Goal: Task Accomplishment & Management: Manage account settings

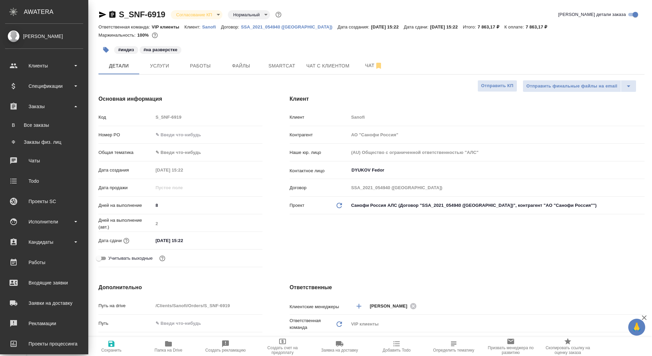
select select "RU"
click at [32, 126] on div "Все заказы" at bounding box center [43, 125] width 71 height 7
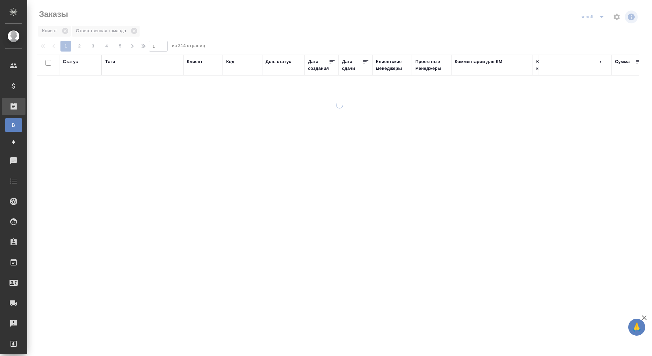
click at [599, 15] on icon "split button" at bounding box center [601, 17] width 8 height 8
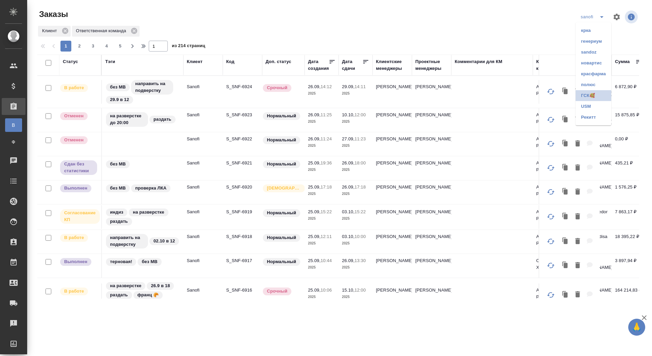
click at [582, 93] on li "ГСК🥰" at bounding box center [593, 95] width 36 height 11
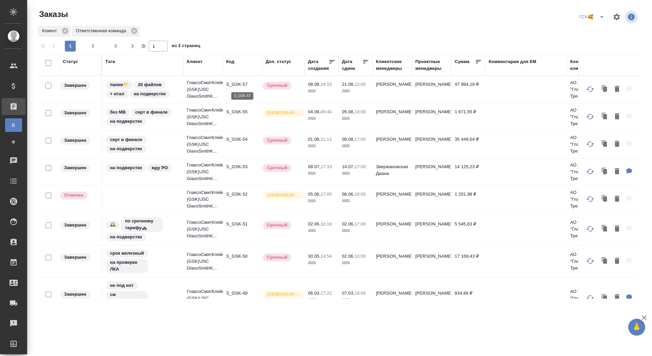
click at [240, 84] on p "S_GSK-57" at bounding box center [242, 84] width 33 height 7
click at [235, 85] on p "S_GSK-57" at bounding box center [242, 84] width 33 height 7
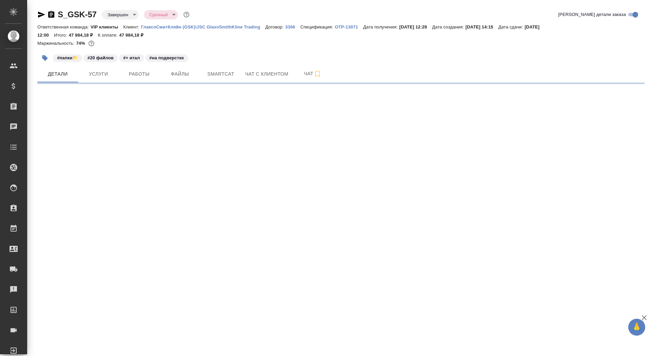
select select "RU"
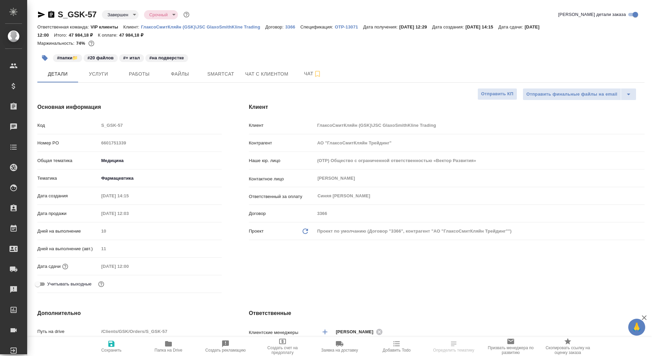
type textarea "x"
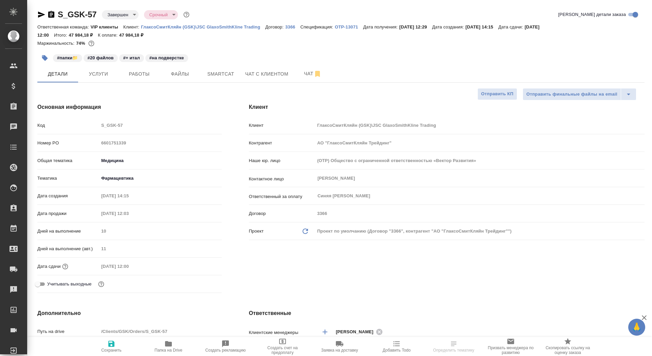
type textarea "x"
click at [240, 27] on p "ГлаксоСмитКляйн (GSK)\JSC GlaxoSmithKline Trading" at bounding box center [203, 26] width 124 height 5
type textarea "x"
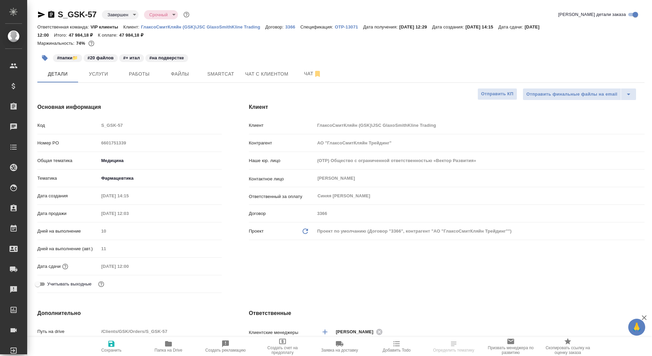
type textarea "x"
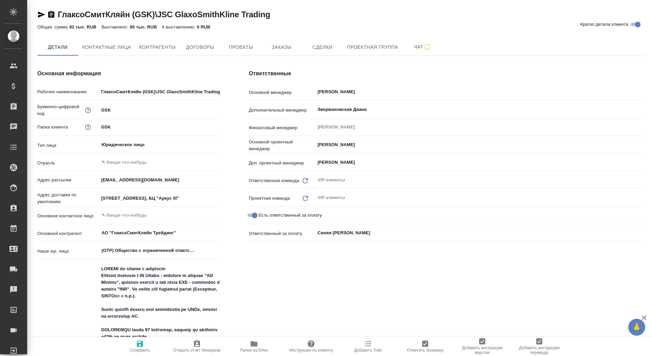
type textarea "x"
click at [268, 52] on button "Заказы" at bounding box center [281, 47] width 41 height 17
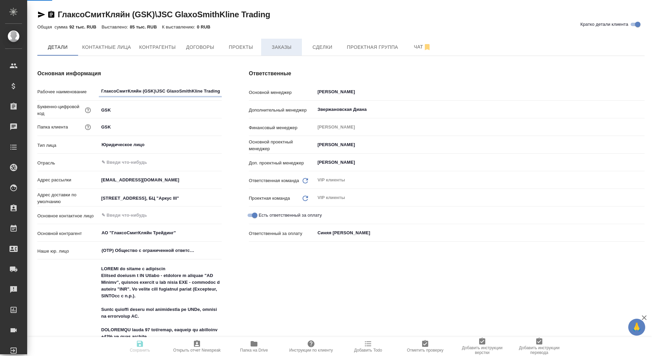
type textarea "x"
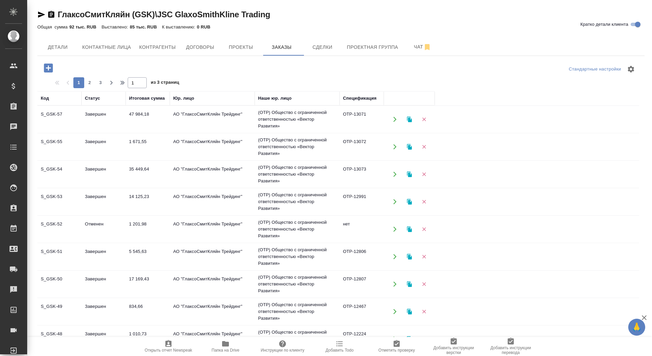
click at [56, 64] on button "button" at bounding box center [48, 68] width 19 height 14
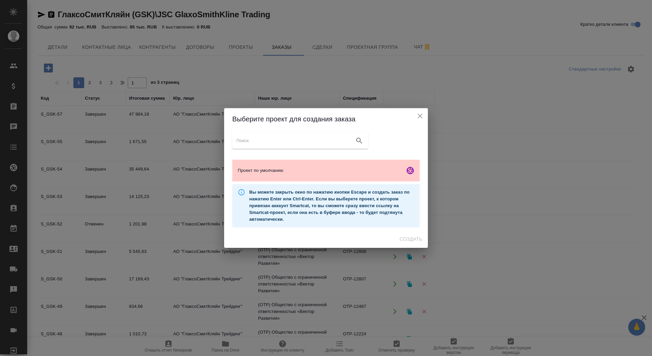
click at [264, 156] on div "Проект по умолчанию Вы можете закрыть окно по нажатию кнопки Escape и создать з…" at bounding box center [326, 180] width 204 height 100
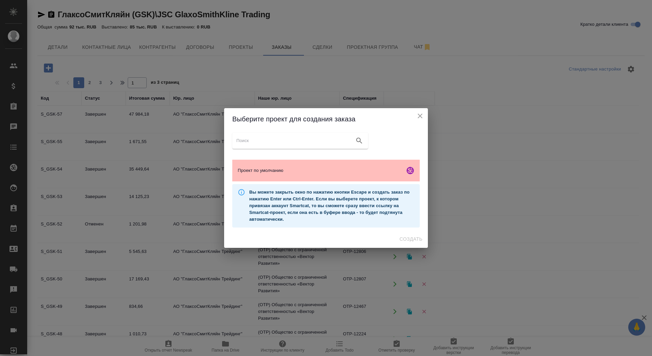
click at [264, 167] on div "Проект по умолчанию" at bounding box center [325, 171] width 187 height 22
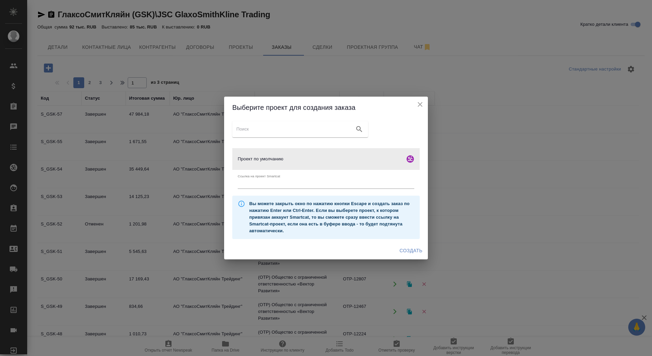
click at [400, 253] on span "Создать" at bounding box center [410, 251] width 23 height 8
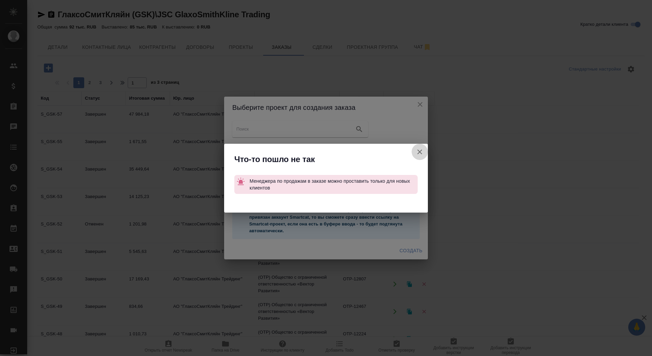
click at [419, 151] on icon "button" at bounding box center [419, 152] width 5 height 5
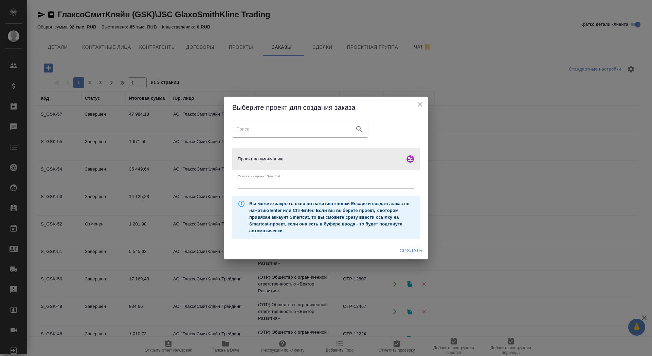
click at [408, 249] on span "Создать" at bounding box center [410, 251] width 23 height 8
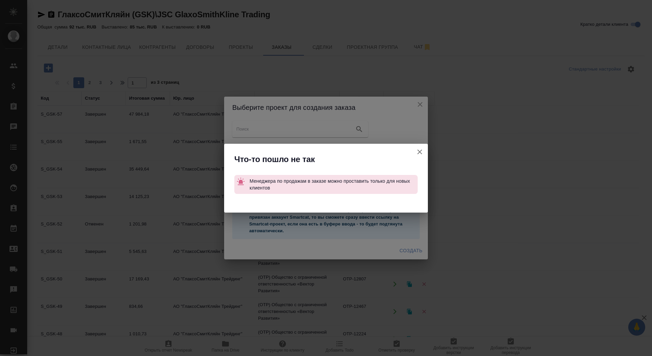
click at [418, 157] on button "Ссылка на проект Smartcat" at bounding box center [419, 152] width 16 height 16
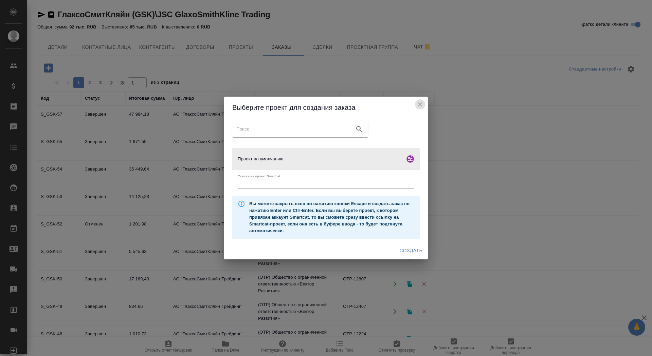
click at [423, 106] on icon "close" at bounding box center [420, 104] width 8 height 8
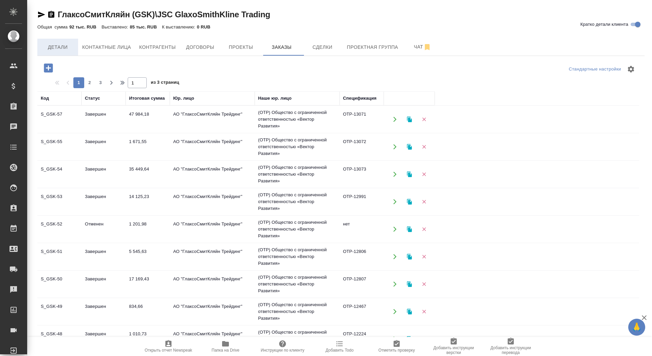
click at [55, 54] on button "Детали" at bounding box center [57, 47] width 41 height 17
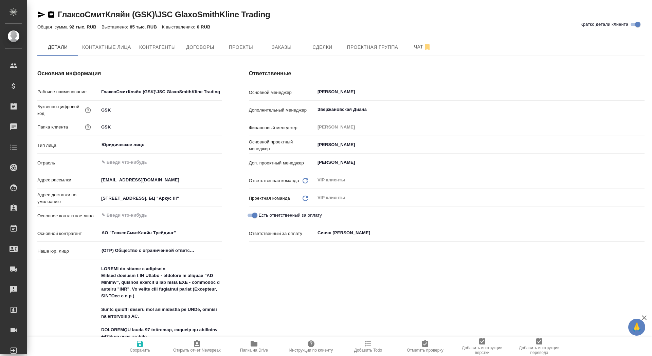
type textarea "x"
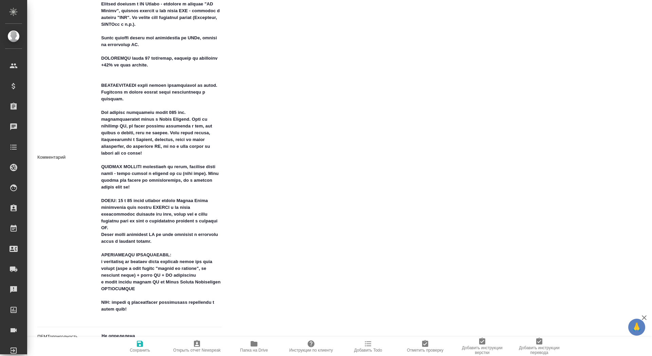
type textarea "x"
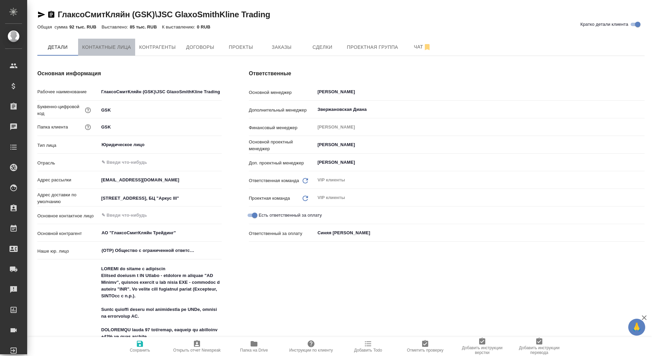
click at [100, 48] on span "Контактные лица" at bounding box center [106, 47] width 49 height 8
select select "RU"
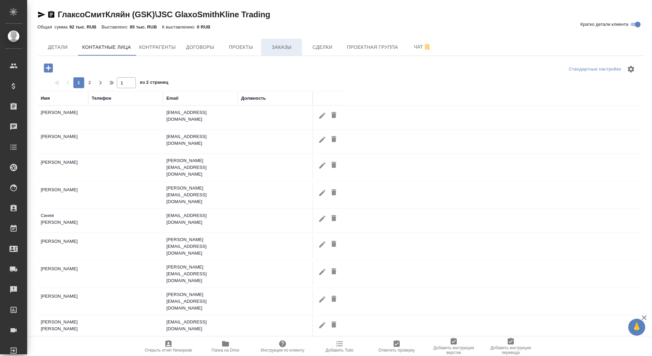
click at [274, 46] on span "Заказы" at bounding box center [281, 47] width 33 height 8
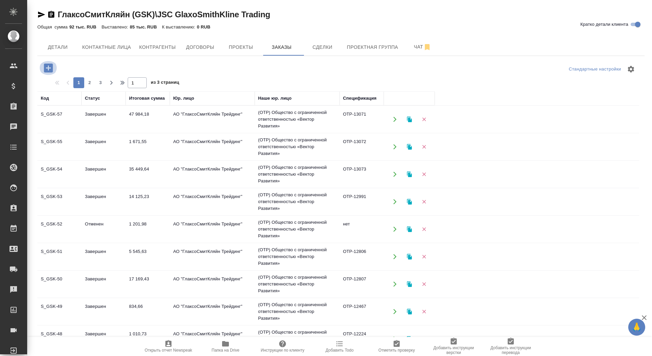
click at [49, 68] on icon "button" at bounding box center [48, 68] width 12 height 12
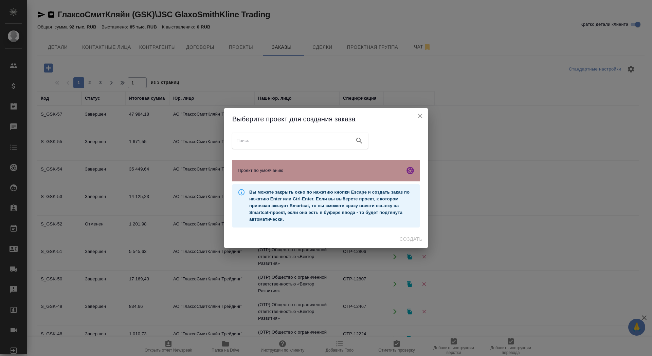
click at [313, 173] on span "Проект по умолчанию" at bounding box center [320, 170] width 164 height 7
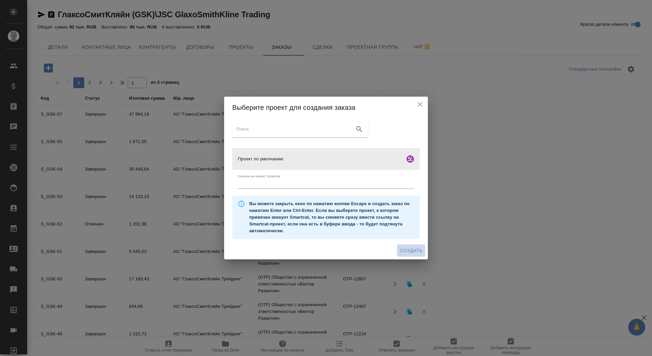
click at [404, 250] on span "Создать" at bounding box center [410, 251] width 23 height 8
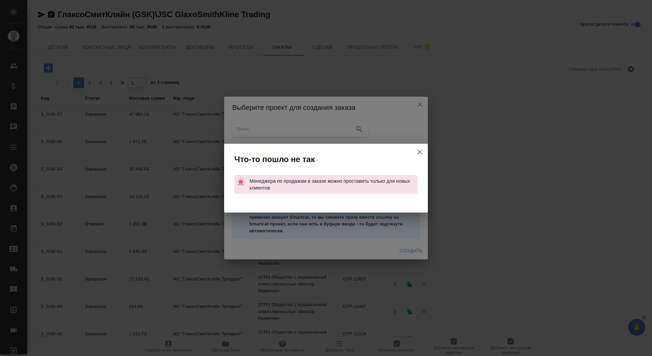
click at [421, 150] on icon "button" at bounding box center [419, 152] width 8 height 8
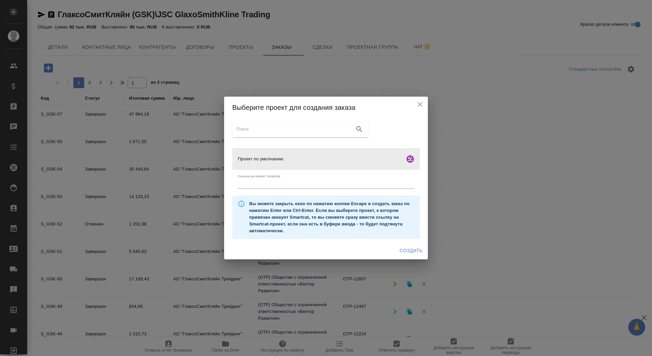
click at [407, 244] on div "Создать" at bounding box center [326, 251] width 204 height 18
click at [408, 259] on div "Создать" at bounding box center [326, 251] width 204 height 18
click at [407, 249] on span "Создать" at bounding box center [410, 251] width 23 height 8
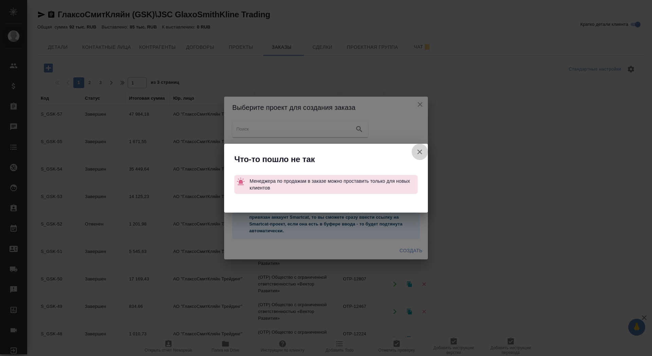
click at [418, 153] on icon "button" at bounding box center [419, 152] width 5 height 5
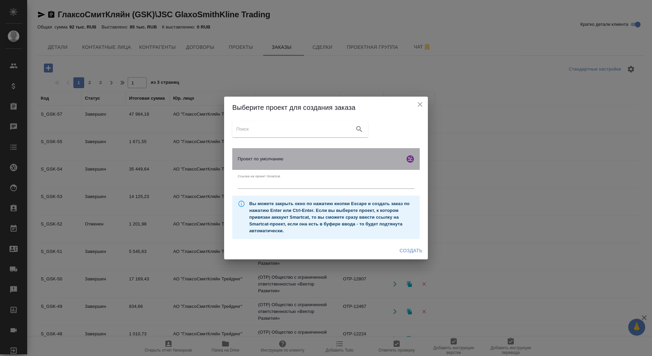
click at [384, 159] on span "Проект по умолчанию" at bounding box center [320, 159] width 164 height 7
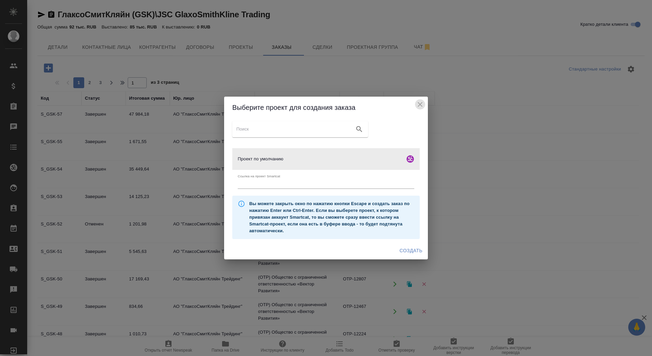
click at [423, 101] on icon "close" at bounding box center [420, 104] width 8 height 8
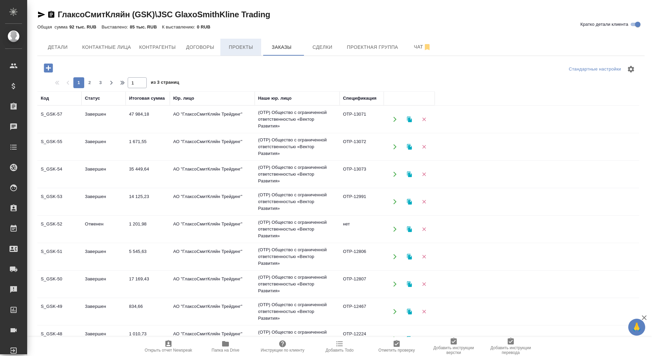
click at [242, 50] on span "Проекты" at bounding box center [240, 47] width 33 height 8
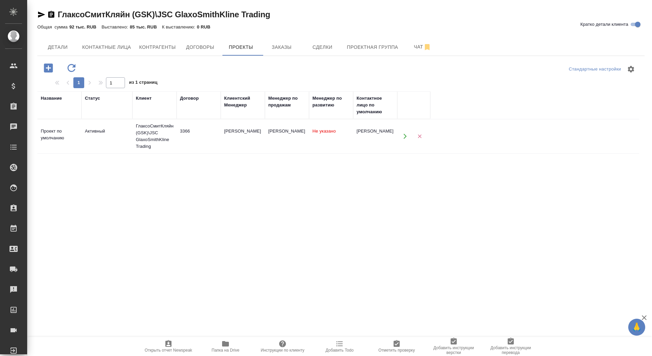
click at [239, 144] on td "Сайдашева Диляра" at bounding box center [243, 137] width 44 height 24
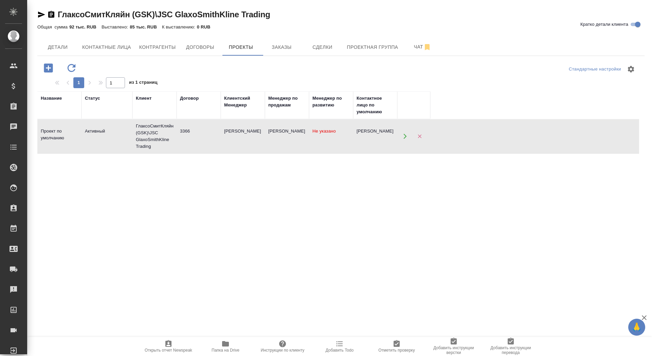
click at [239, 144] on td "Сайдашева Диляра" at bounding box center [243, 137] width 44 height 24
click at [287, 48] on span "Заказы" at bounding box center [281, 47] width 33 height 8
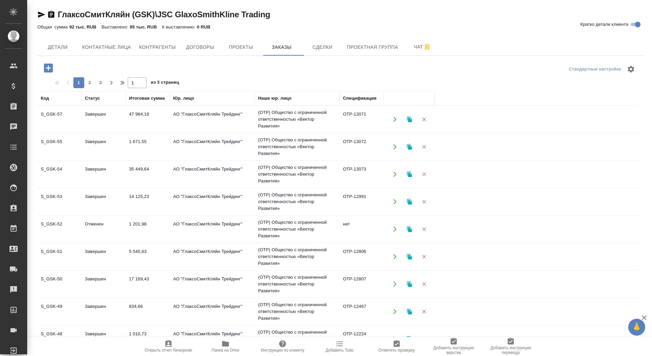
click at [51, 65] on icon "button" at bounding box center [48, 67] width 9 height 9
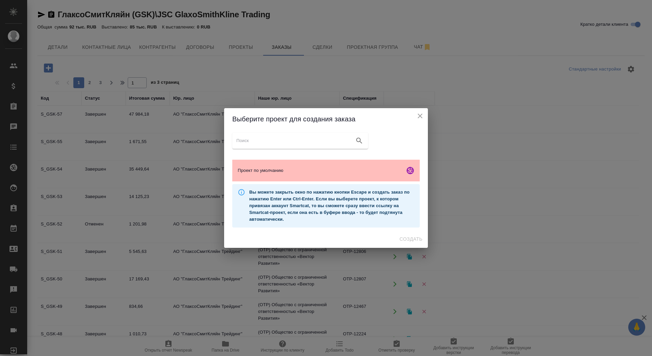
click at [257, 173] on span "Проект по умолчанию" at bounding box center [320, 170] width 164 height 7
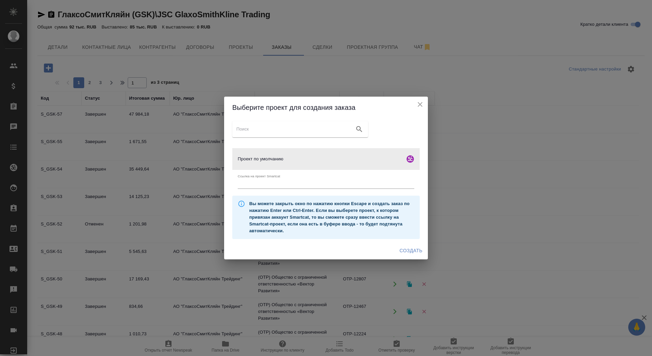
click at [407, 253] on span "Создать" at bounding box center [410, 251] width 23 height 8
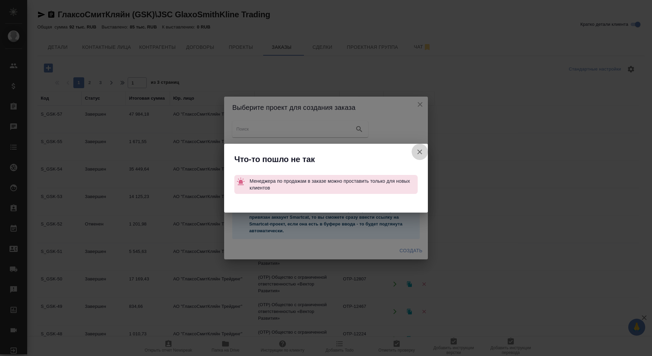
click at [417, 156] on button "Ссылка на проект Smartcat" at bounding box center [419, 152] width 16 height 16
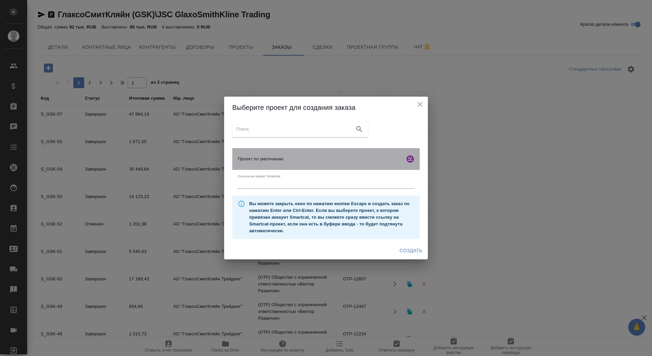
click at [388, 161] on span "Проект по умолчанию" at bounding box center [320, 159] width 164 height 7
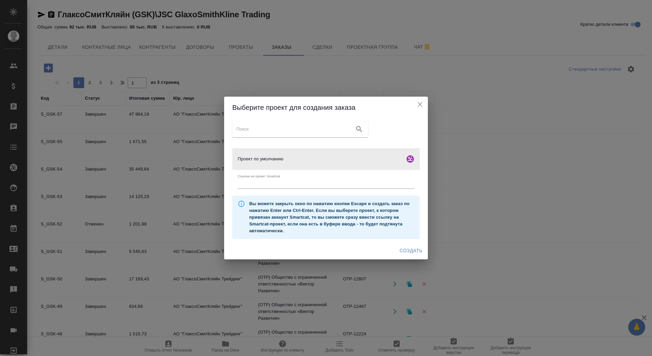
click at [414, 257] on button "Создать" at bounding box center [411, 251] width 28 height 13
click at [408, 250] on div "Создать" at bounding box center [326, 251] width 204 height 18
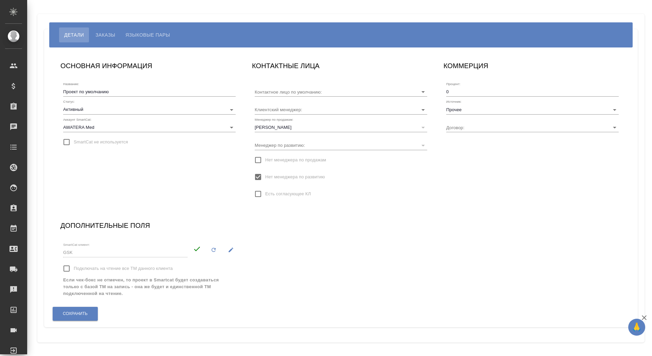
type input "[PERSON_NAME] [PERSON_NAME]"
type input "3366"
type input "[PERSON_NAME]"
click at [80, 313] on span "Сохранить" at bounding box center [75, 314] width 25 height 6
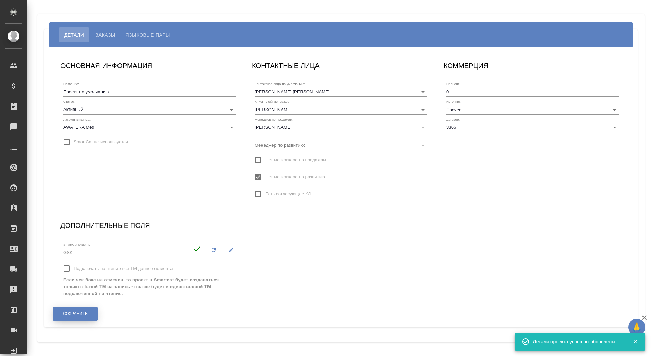
click at [80, 313] on span "Сохранить" at bounding box center [75, 314] width 25 height 6
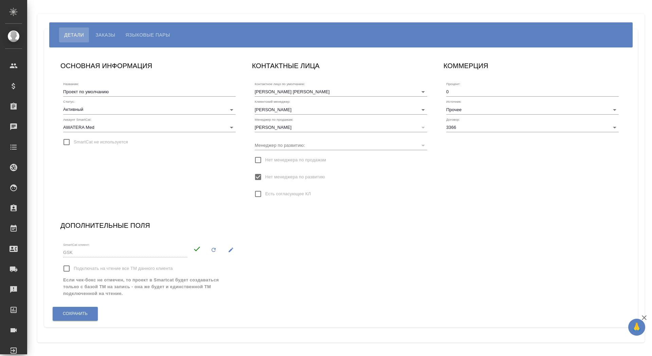
click at [101, 26] on div "Детали Заказы Языковые пары" at bounding box center [340, 34] width 583 height 25
click at [102, 35] on span "Заказы" at bounding box center [105, 35] width 20 height 8
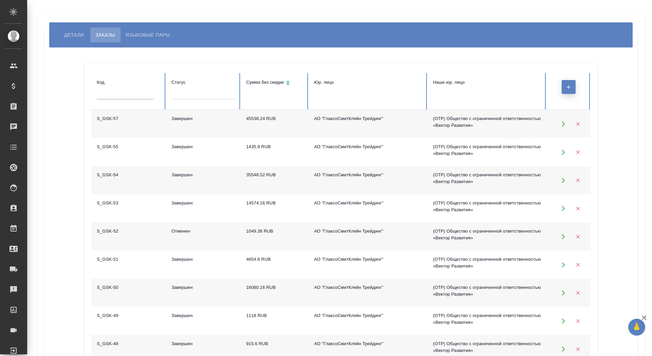
click at [574, 86] on button "button" at bounding box center [568, 87] width 14 height 14
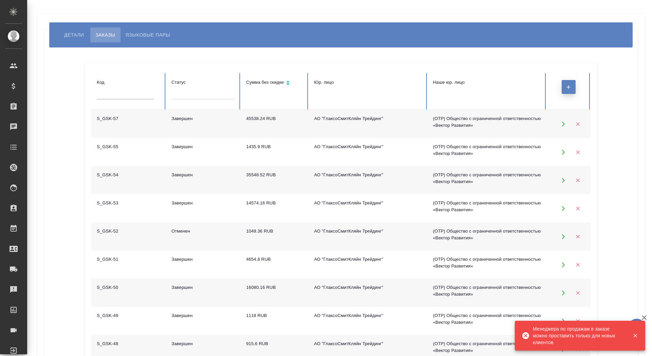
click at [566, 84] on icon "button" at bounding box center [568, 87] width 6 height 6
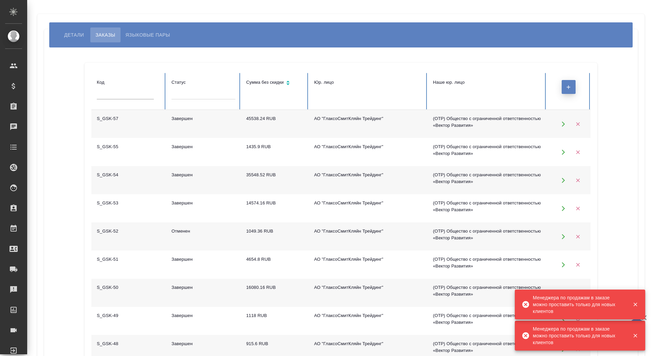
click at [566, 86] on icon "button" at bounding box center [568, 87] width 6 height 6
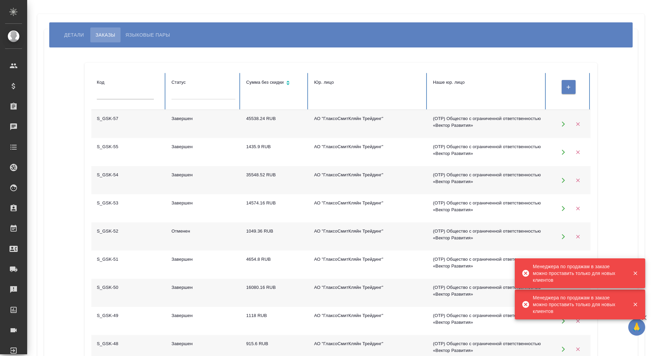
click at [202, 130] on td "Завершен" at bounding box center [203, 124] width 75 height 28
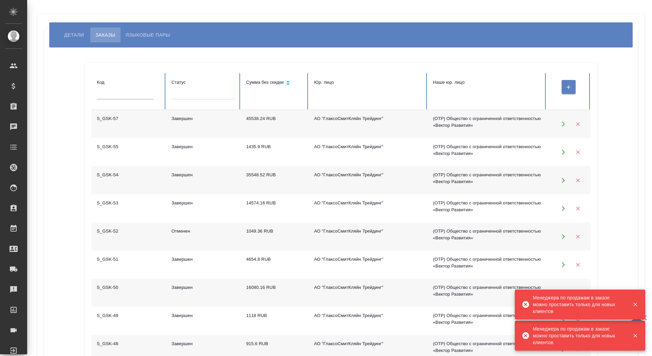
click at [58, 29] on div "Детали Заказы Языковые пары" at bounding box center [342, 34] width 569 height 15
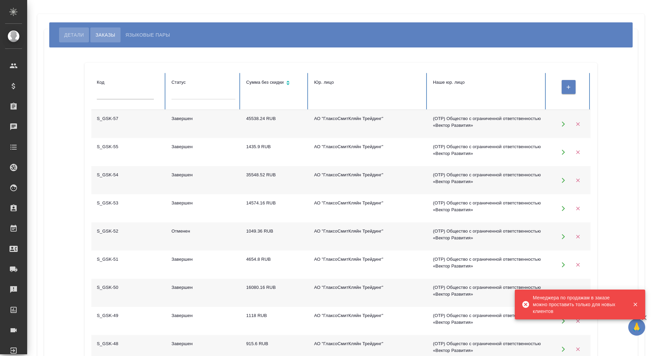
click at [62, 32] on button "Детали" at bounding box center [74, 34] width 30 height 15
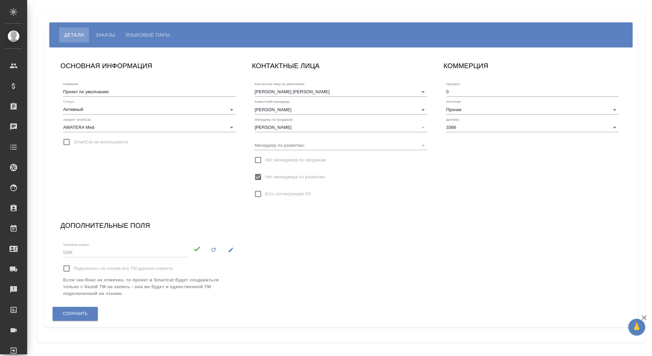
click at [259, 176] on input "Нет менеджера по развитию" at bounding box center [258, 177] width 14 height 14
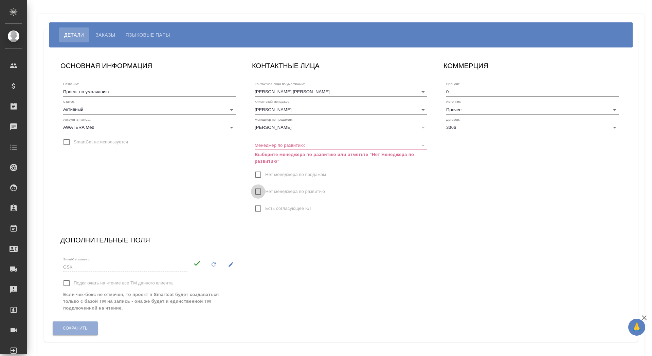
click at [259, 192] on input "Нет менеджера по развитию" at bounding box center [258, 192] width 14 height 14
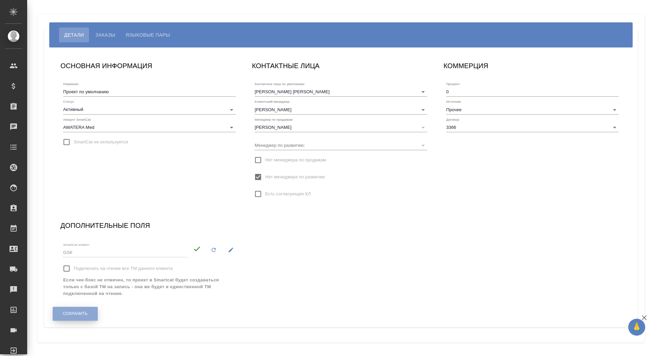
click at [82, 315] on span "Сохранить" at bounding box center [75, 314] width 25 height 6
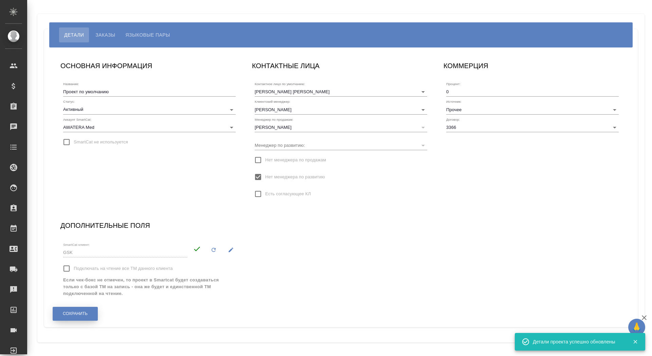
click at [82, 315] on span "Сохранить" at bounding box center [75, 314] width 25 height 6
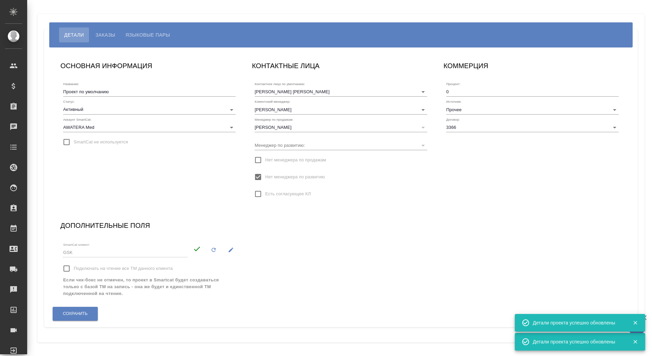
click at [113, 32] on span "Заказы" at bounding box center [105, 35] width 20 height 8
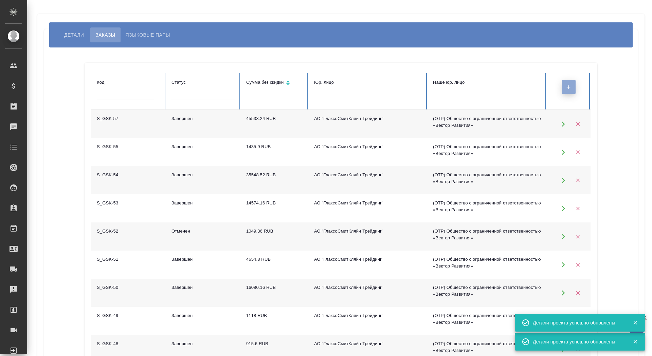
click at [572, 84] on button "button" at bounding box center [568, 87] width 14 height 14
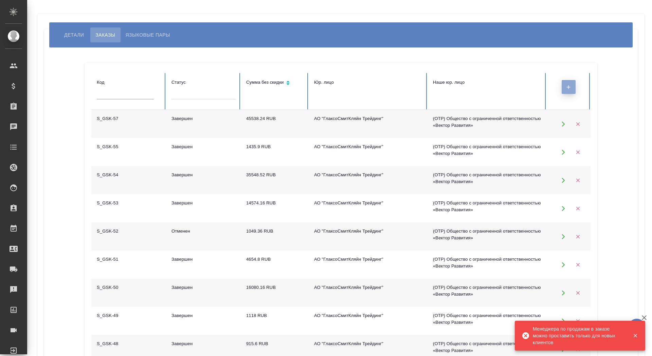
click at [563, 91] on button "button" at bounding box center [568, 87] width 14 height 14
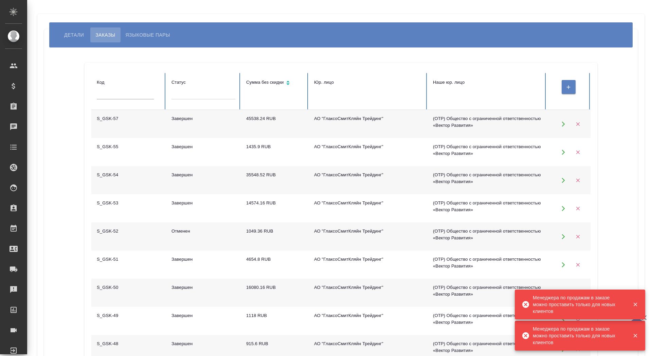
click at [103, 37] on span "Заказы" at bounding box center [105, 35] width 20 height 8
click at [69, 35] on span "Детали" at bounding box center [74, 35] width 20 height 8
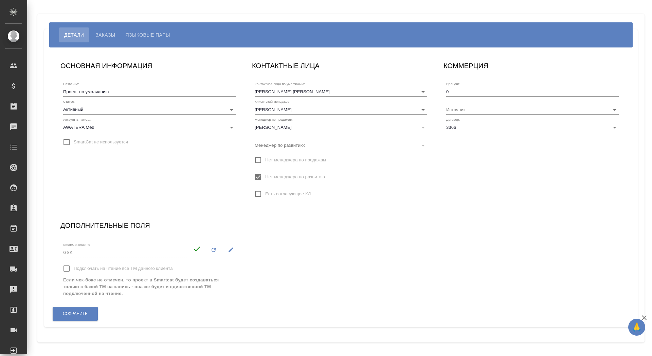
click at [257, 159] on input "Нет менеджера по продажам" at bounding box center [258, 160] width 14 height 14
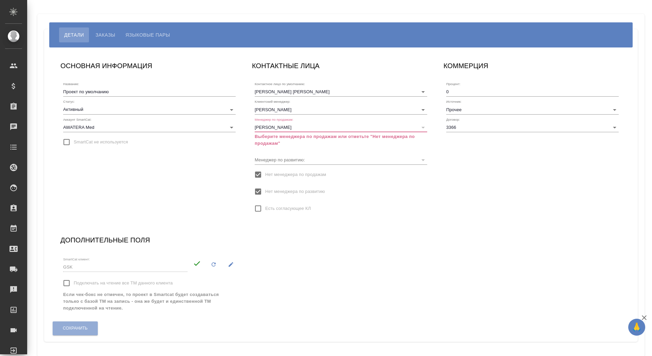
click at [258, 173] on input "Нет менеджера по продажам" at bounding box center [258, 175] width 14 height 14
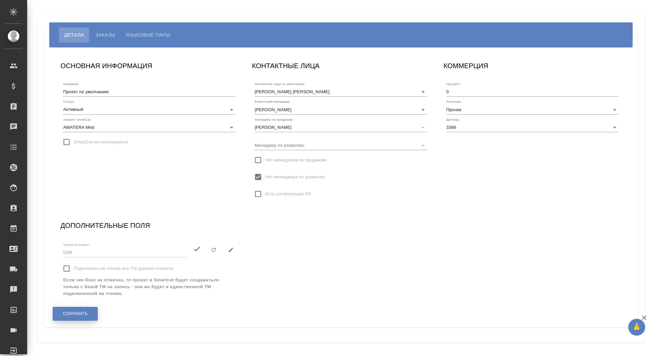
click at [77, 310] on button "Сохранить" at bounding box center [75, 314] width 45 height 14
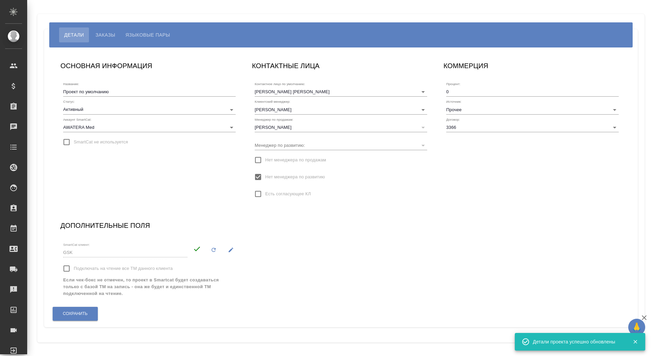
click at [256, 162] on input "Нет менеджера по продажам" at bounding box center [258, 160] width 14 height 14
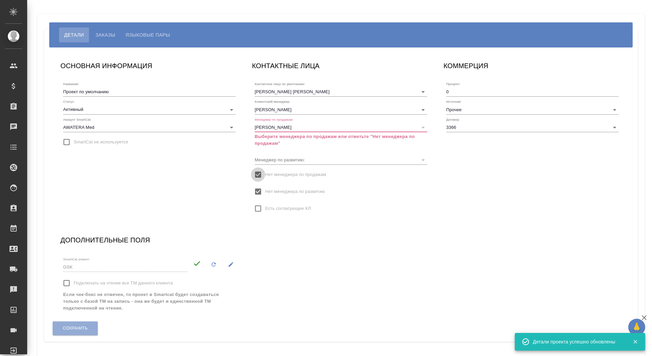
click at [257, 172] on input "Нет менеджера по продажам" at bounding box center [258, 175] width 14 height 14
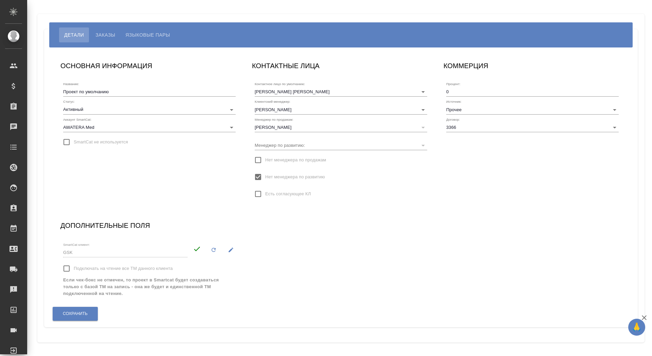
click at [111, 34] on span "Заказы" at bounding box center [105, 35] width 20 height 8
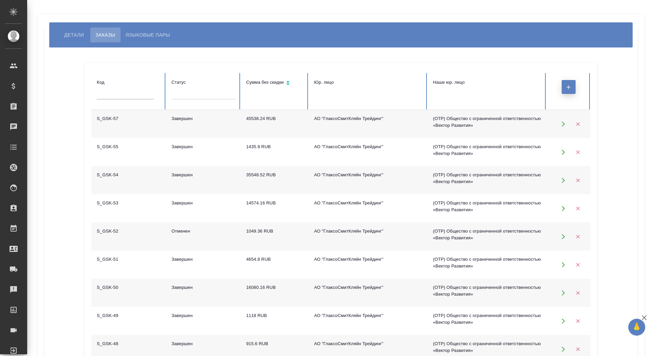
click at [568, 88] on icon "button" at bounding box center [568, 87] width 4 height 4
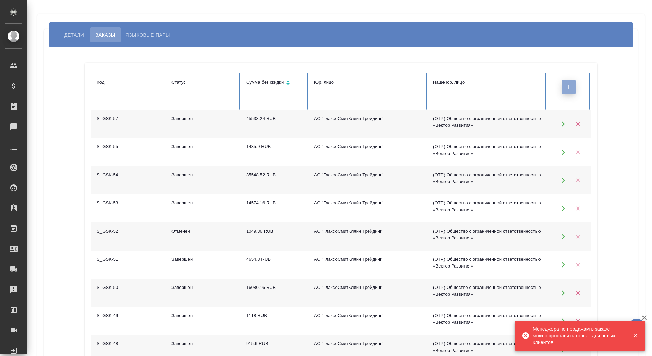
click at [567, 89] on icon "button" at bounding box center [568, 87] width 6 height 6
click at [567, 89] on div at bounding box center [567, 86] width 33 height 17
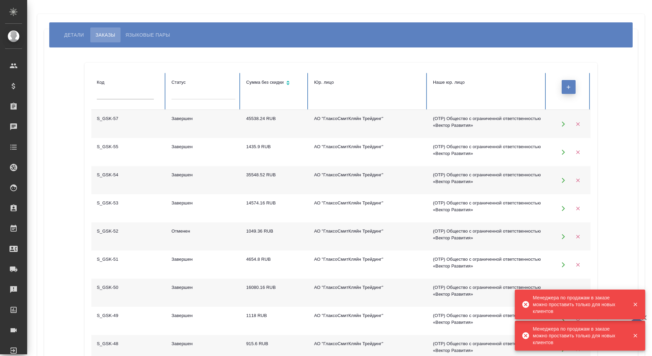
click at [567, 89] on icon "button" at bounding box center [568, 87] width 6 height 6
click at [567, 89] on div at bounding box center [567, 86] width 33 height 17
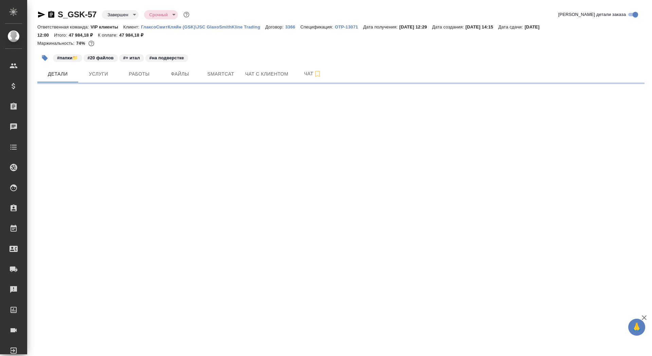
select select "RU"
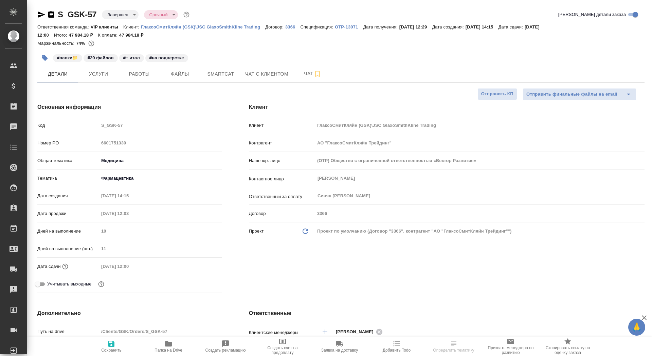
type textarea "x"
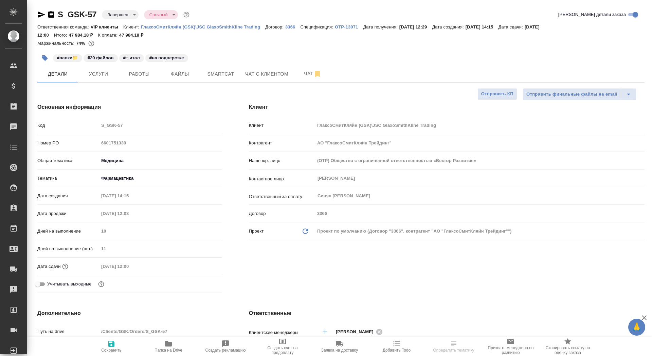
type textarea "x"
click at [199, 29] on p "ГлаксоСмитКляйн (GSK)\JSC GlaxoSmithKline Trading" at bounding box center [203, 26] width 124 height 5
type textarea "x"
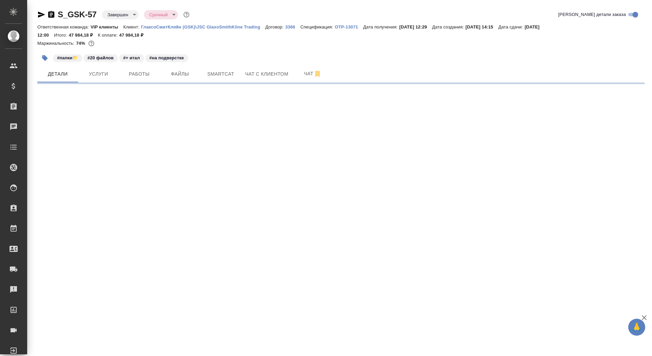
select select "RU"
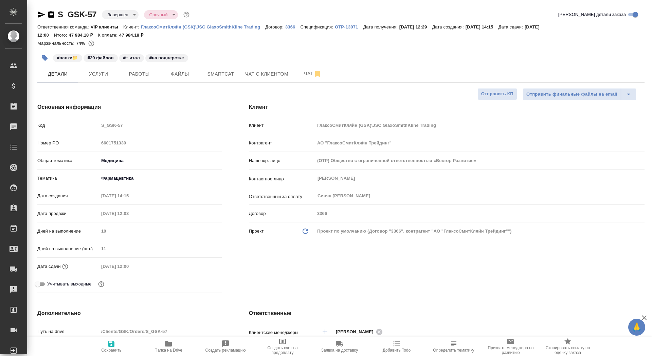
type textarea "x"
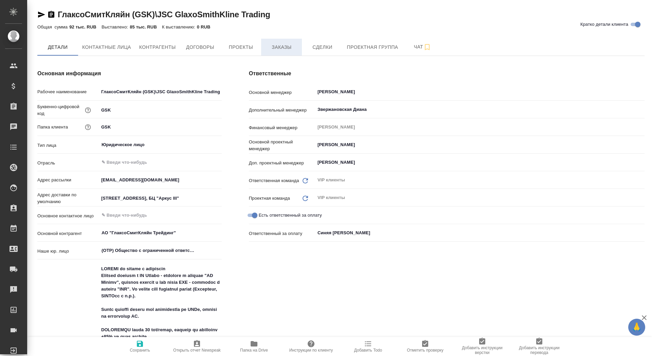
type textarea "x"
click at [276, 48] on span "Заказы" at bounding box center [281, 47] width 33 height 8
type textarea "x"
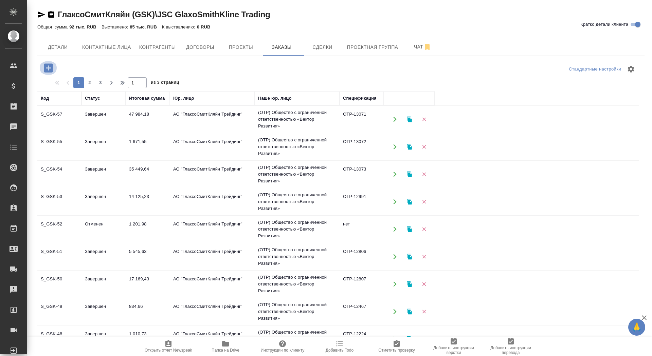
click at [49, 68] on icon "button" at bounding box center [48, 68] width 12 height 12
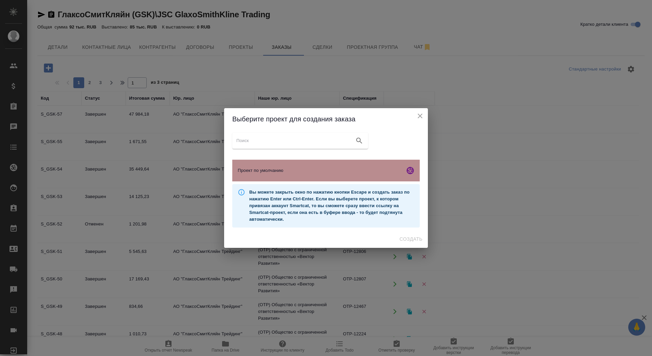
click at [307, 165] on div "Проект по умолчанию" at bounding box center [325, 171] width 187 height 22
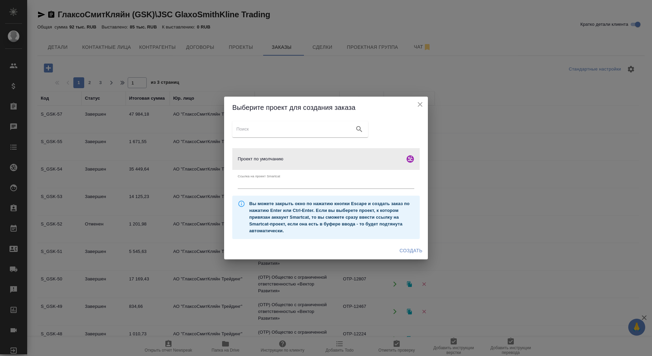
click at [407, 253] on span "Создать" at bounding box center [410, 251] width 23 height 8
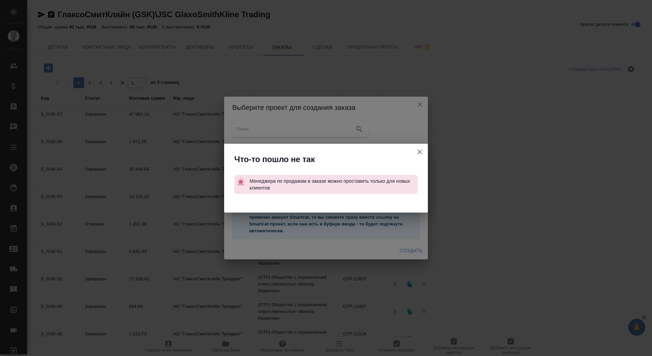
click at [418, 150] on icon "button" at bounding box center [419, 152] width 5 height 5
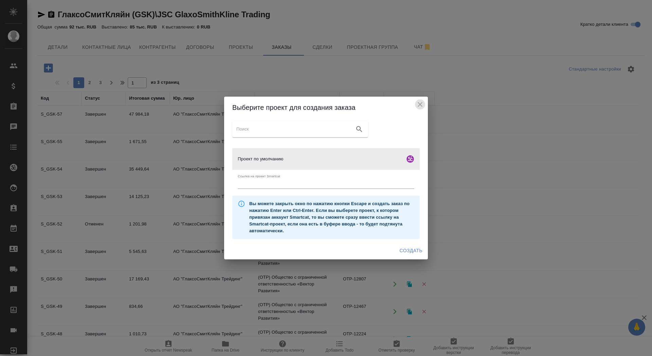
click at [419, 101] on icon "close" at bounding box center [420, 104] width 8 height 8
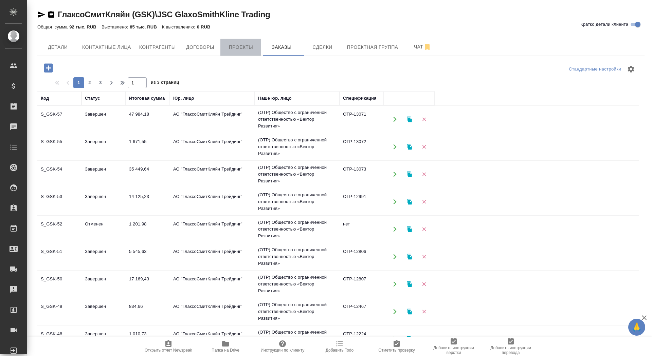
click at [237, 45] on span "Проекты" at bounding box center [240, 47] width 33 height 8
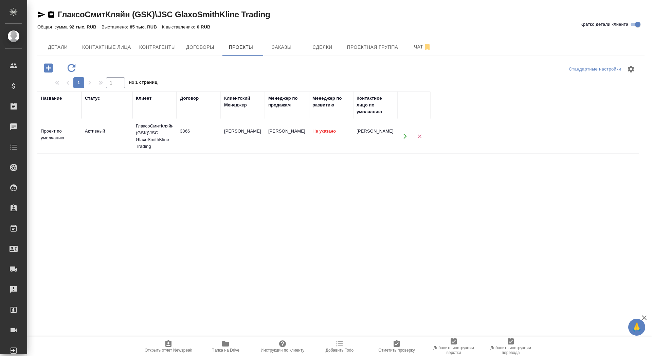
click at [148, 155] on div "Название Статус Клиент Договор Клиентский Менеджер Менеджер по продажам Менедже…" at bounding box center [337, 223] width 601 height 265
click at [150, 131] on div "ГлаксоСмитКляйн (GSK)\JSC GlaxoSmithKline Trading" at bounding box center [154, 136] width 37 height 27
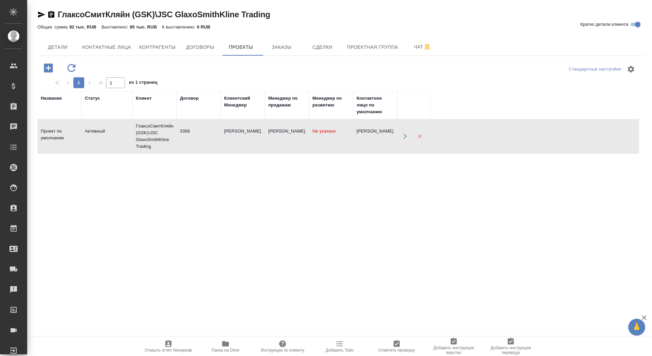
click at [150, 131] on div "ГлаксоСмитКляйн (GSK)\JSC GlaxoSmithKline Trading" at bounding box center [154, 136] width 37 height 27
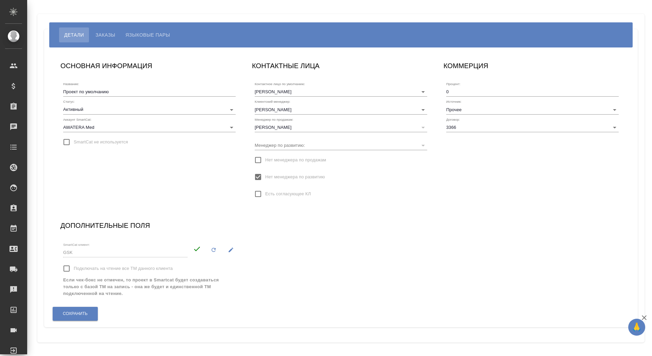
click at [258, 175] on input "Нет менеджера по развитию" at bounding box center [258, 177] width 14 height 14
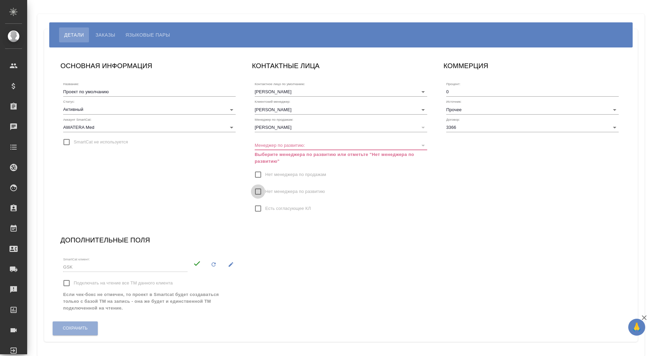
click at [257, 194] on input "Нет менеджера по развитию" at bounding box center [258, 192] width 14 height 14
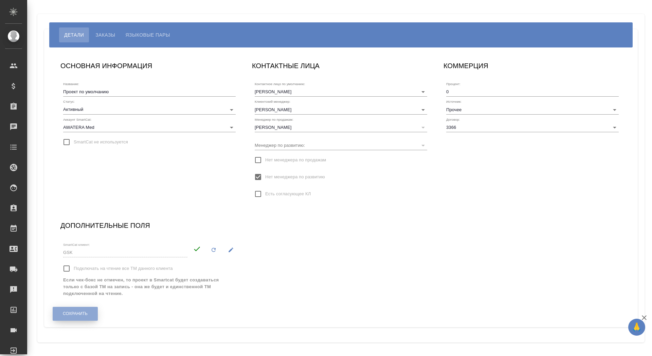
click at [88, 237] on button "Сохранить" at bounding box center [75, 314] width 45 height 14
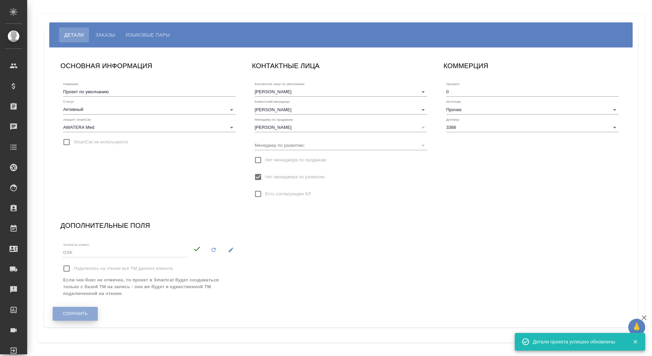
click at [88, 237] on span "Сохранить" at bounding box center [75, 314] width 25 height 6
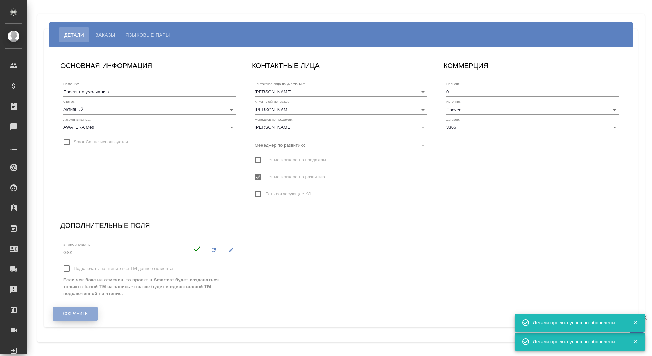
click at [88, 237] on span "Сохранить" at bounding box center [75, 314] width 25 height 6
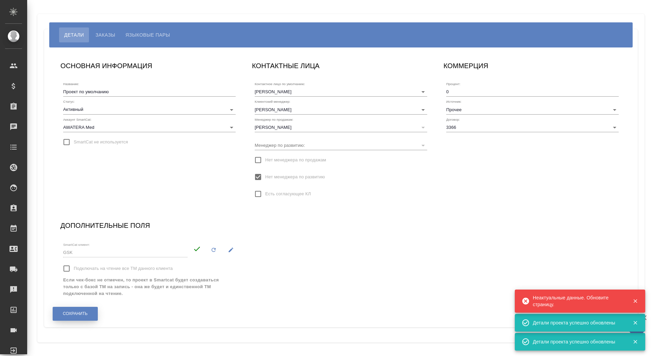
click at [88, 237] on span "Сохранить" at bounding box center [75, 314] width 25 height 6
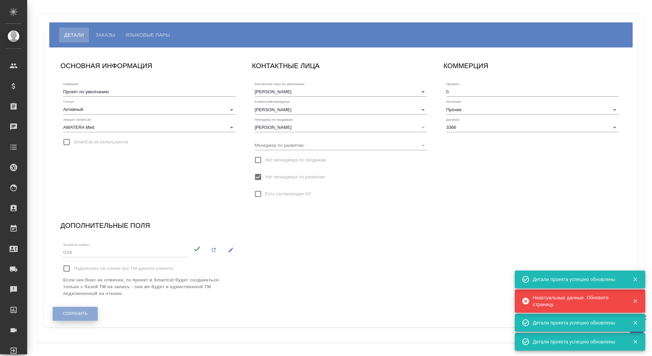
click at [88, 237] on span "Сохранить" at bounding box center [75, 314] width 25 height 6
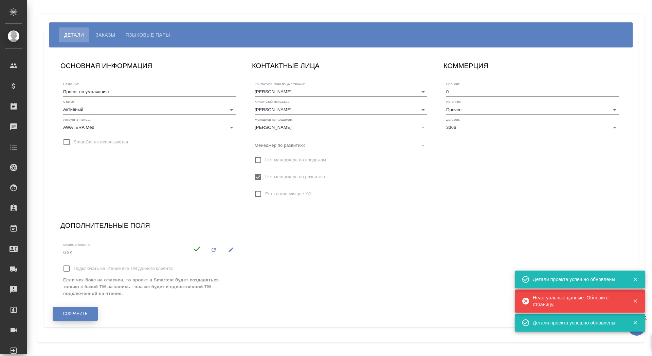
click at [88, 237] on span "Сохранить" at bounding box center [75, 314] width 25 height 6
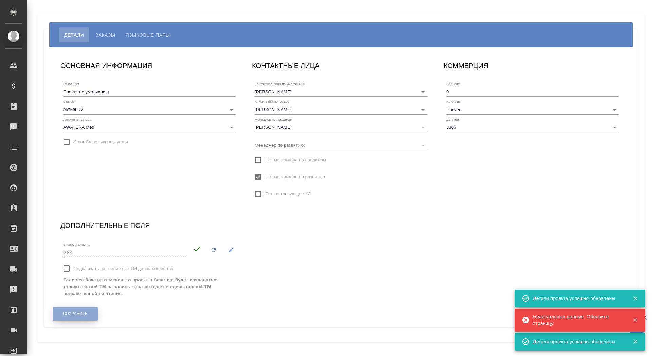
click at [88, 237] on span "Сохранить" at bounding box center [75, 314] width 25 height 6
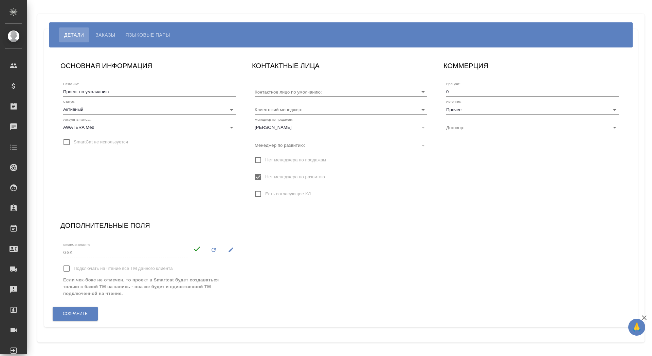
type input "Топоркова Ирина"
type input "Сайдашева Диляра"
type input "3366"
click at [86, 315] on span "Сохранить" at bounding box center [75, 314] width 25 height 6
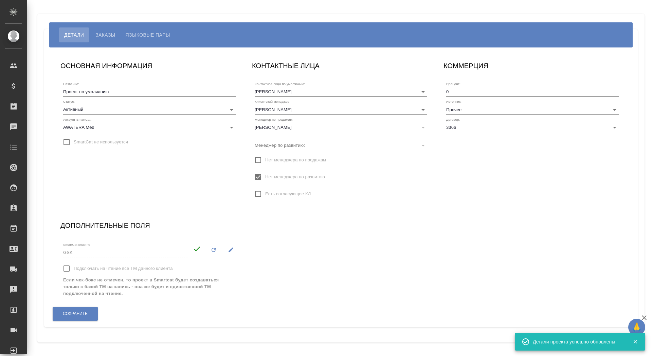
click at [115, 36] on span "Заказы" at bounding box center [105, 35] width 20 height 8
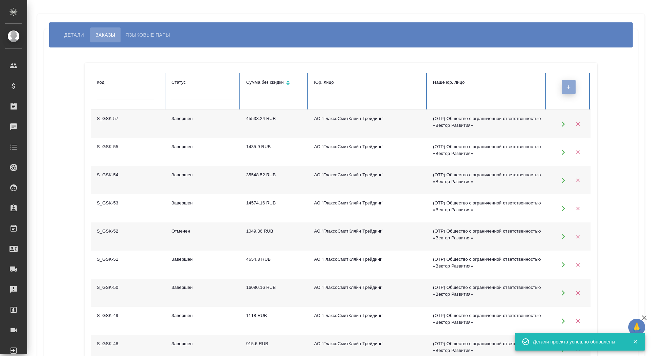
click at [566, 87] on icon "button" at bounding box center [568, 87] width 6 height 6
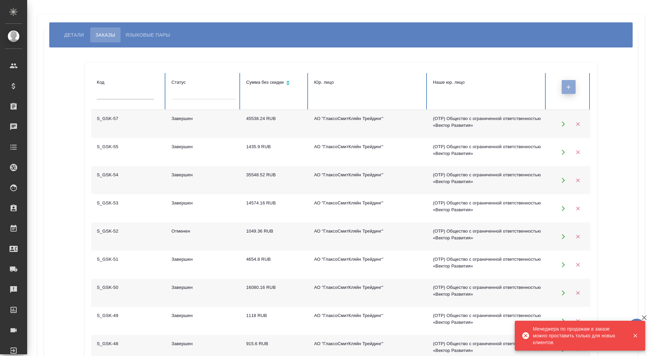
click at [566, 86] on icon "button" at bounding box center [568, 87] width 6 height 6
click at [566, 86] on div at bounding box center [567, 86] width 33 height 17
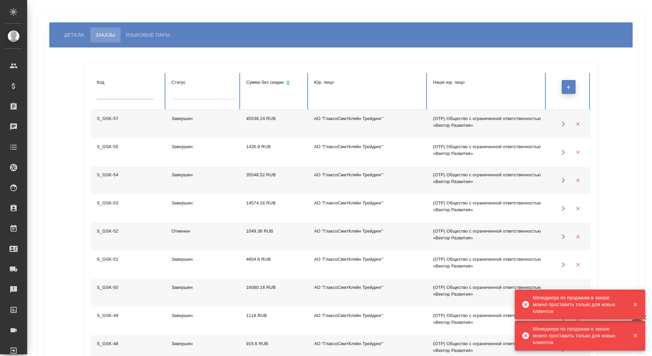
click at [566, 86] on icon "button" at bounding box center [568, 87] width 6 height 6
click at [566, 86] on div at bounding box center [567, 86] width 33 height 17
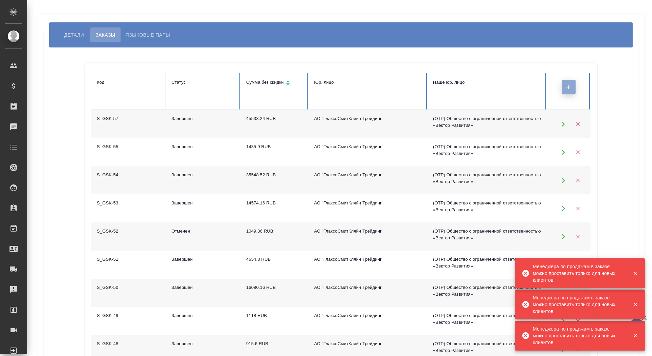
click at [566, 86] on icon "button" at bounding box center [568, 87] width 6 height 6
click at [566, 86] on div at bounding box center [567, 86] width 33 height 17
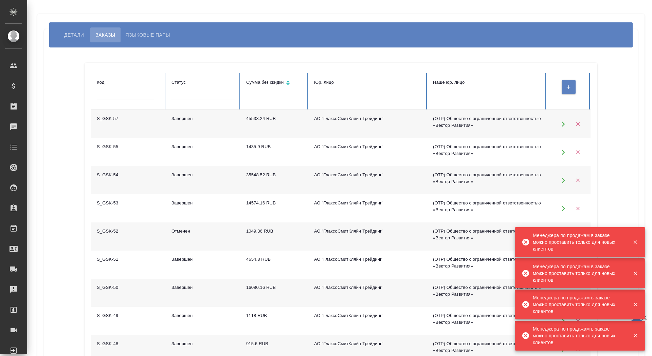
click at [566, 86] on div at bounding box center [567, 86] width 33 height 17
click at [566, 86] on icon "button" at bounding box center [568, 87] width 6 height 6
click at [566, 86] on div at bounding box center [567, 86] width 33 height 17
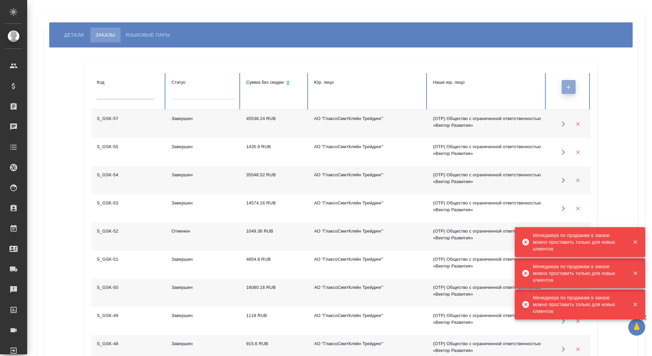
click at [566, 86] on icon "button" at bounding box center [568, 87] width 6 height 6
click at [566, 86] on div at bounding box center [567, 86] width 33 height 17
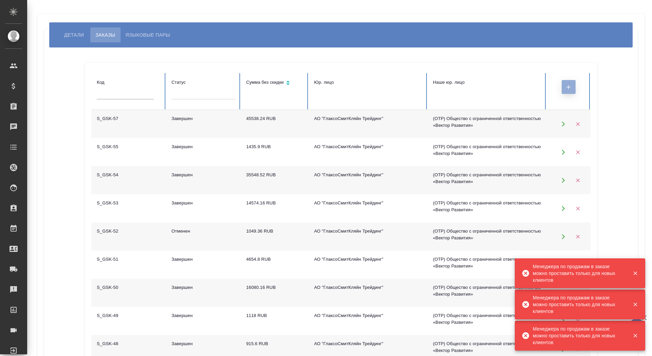
click at [566, 86] on icon "button" at bounding box center [568, 87] width 6 height 6
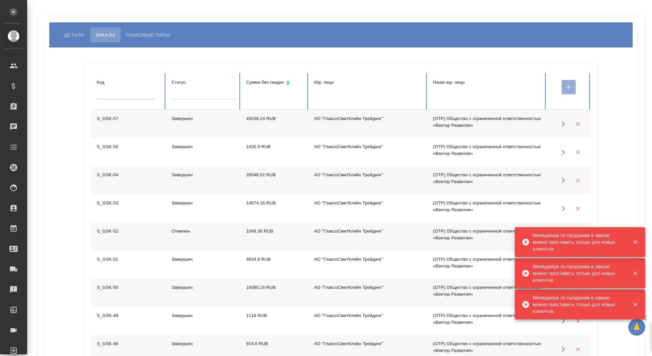
click at [566, 86] on div at bounding box center [567, 86] width 33 height 17
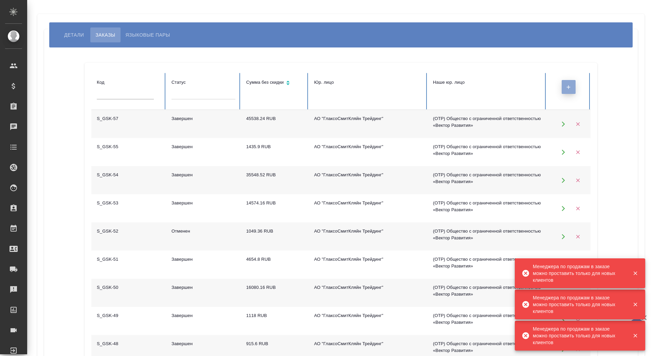
click at [566, 86] on icon "button" at bounding box center [568, 87] width 6 height 6
click at [566, 86] on div at bounding box center [567, 86] width 33 height 17
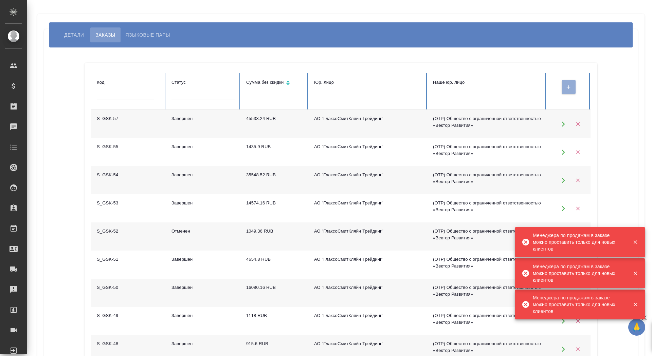
click at [566, 86] on div at bounding box center [567, 86] width 33 height 17
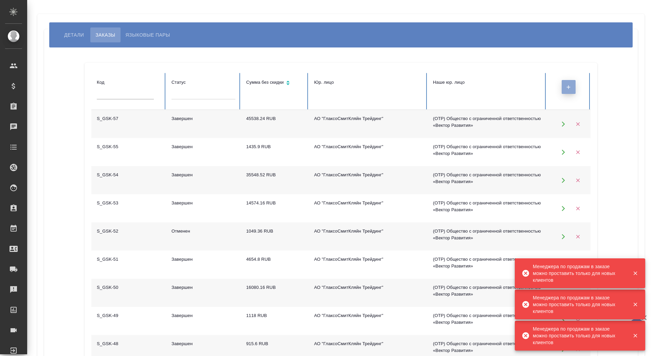
click at [566, 86] on icon "button" at bounding box center [568, 87] width 6 height 6
click at [566, 86] on div at bounding box center [567, 86] width 33 height 17
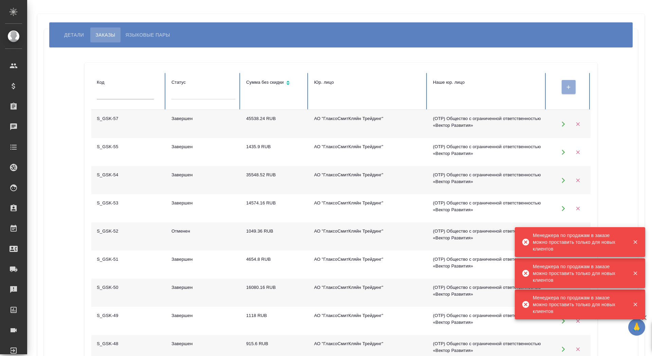
click at [566, 86] on div at bounding box center [567, 86] width 33 height 17
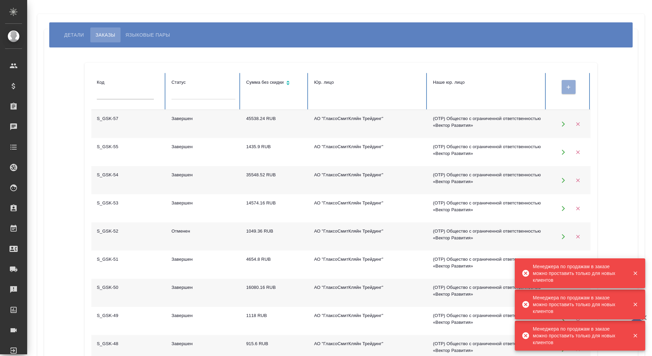
click at [566, 86] on div at bounding box center [567, 86] width 33 height 17
